Goal: Register for event/course

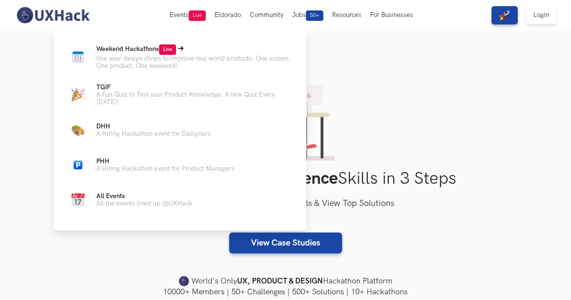
click at [136, 61] on p "Use your design chops to improve real world products. One screen, One product, …" at bounding box center [194, 62] width 196 height 15
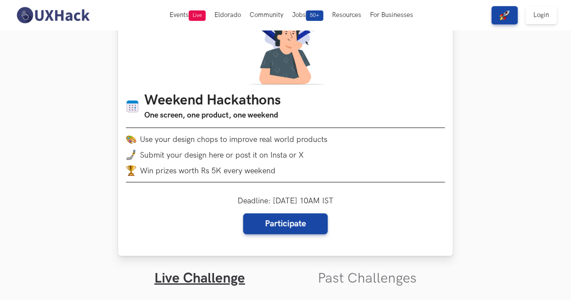
scroll to position [49, 0]
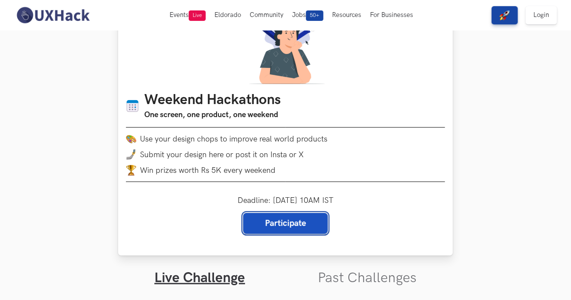
click at [294, 226] on link "Participate" at bounding box center [285, 223] width 85 height 21
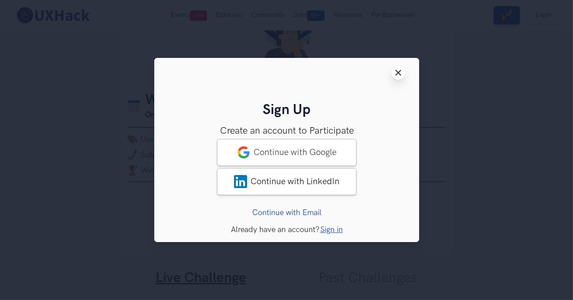
click at [399, 74] on line at bounding box center [398, 73] width 5 height 5
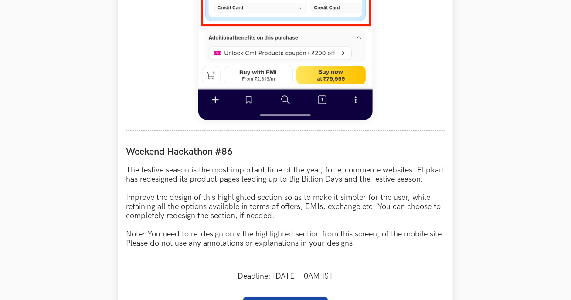
scroll to position [685, 0]
